Goal: Information Seeking & Learning: Learn about a topic

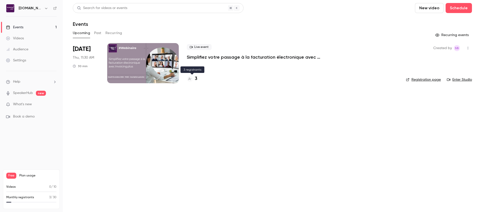
click at [196, 79] on h4 "3" at bounding box center [196, 79] width 3 height 7
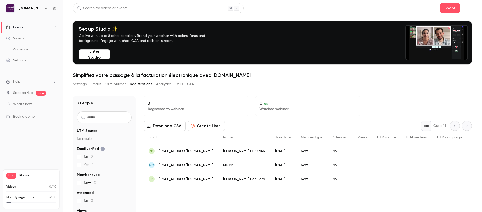
click at [26, 24] on link "Events 1" at bounding box center [31, 27] width 63 height 11
